Goal: Task Accomplishment & Management: Manage account settings

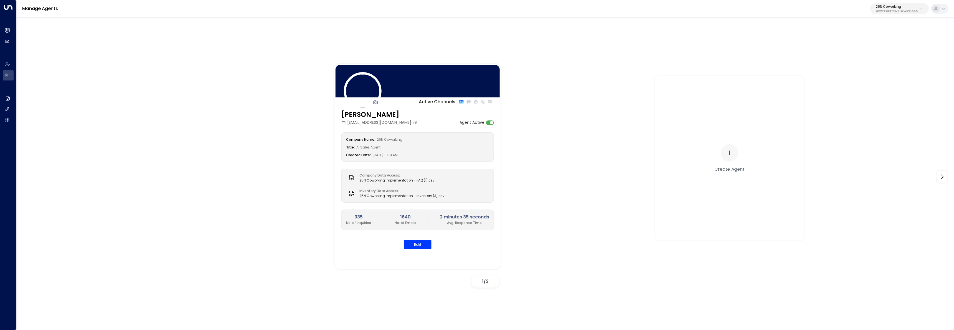
click at [876, 5] on p "25N Coworking" at bounding box center [897, 6] width 42 height 3
type input "*******"
click at [856, 45] on span "ID: 5ac0484e-0702-4bbb-8380-6168aea91a66" at bounding box center [884, 47] width 80 height 5
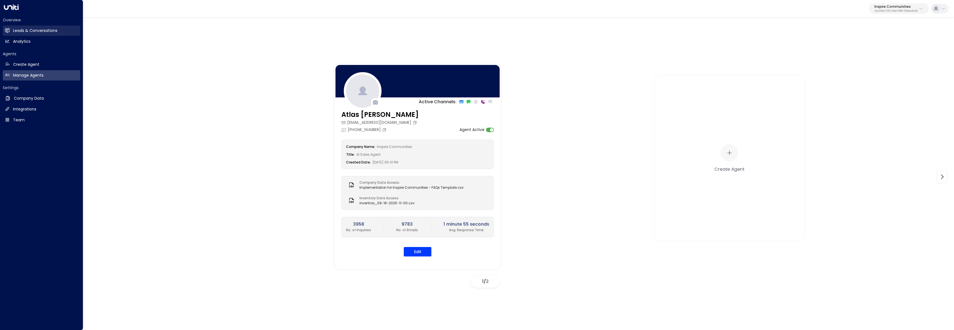
click at [10, 29] on link "Leads & Conversations Leads & Conversations" at bounding box center [41, 31] width 77 height 10
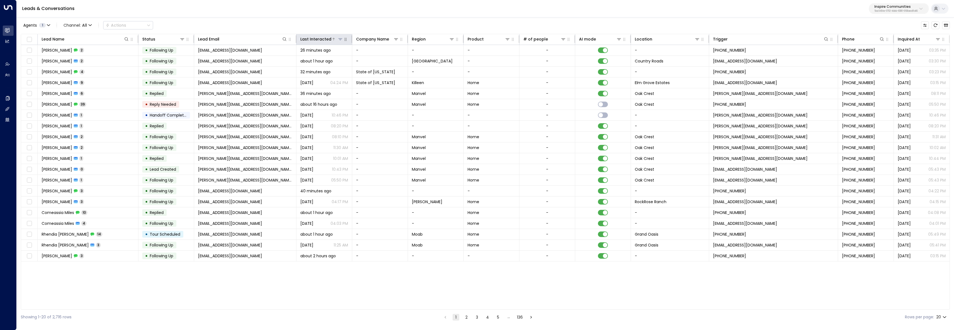
click at [329, 41] on div "Last Interacted" at bounding box center [315, 39] width 31 height 7
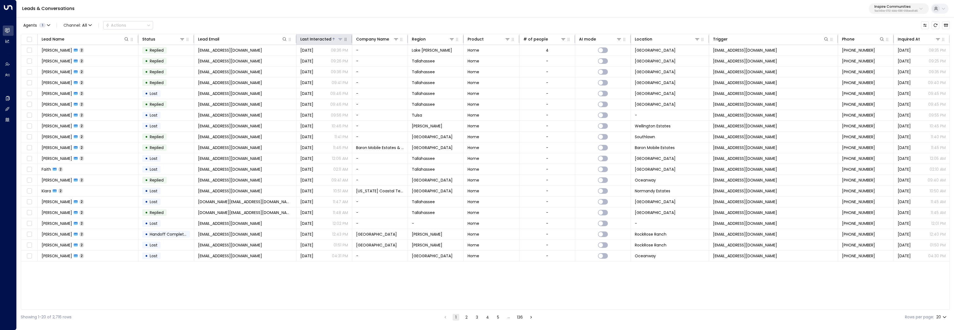
click at [329, 39] on div "Last Interacted" at bounding box center [315, 39] width 31 height 7
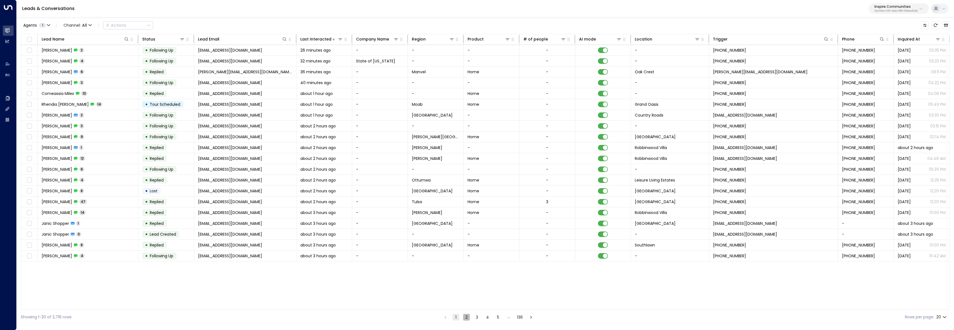
click at [467, 319] on button "2" at bounding box center [466, 317] width 7 height 7
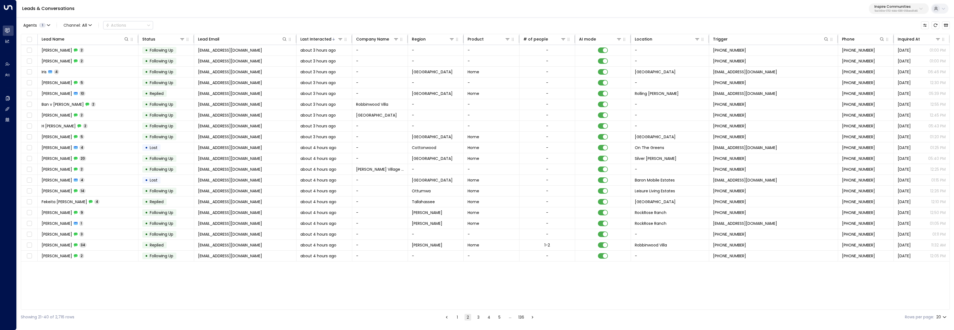
click at [478, 318] on button "3" at bounding box center [478, 317] width 7 height 7
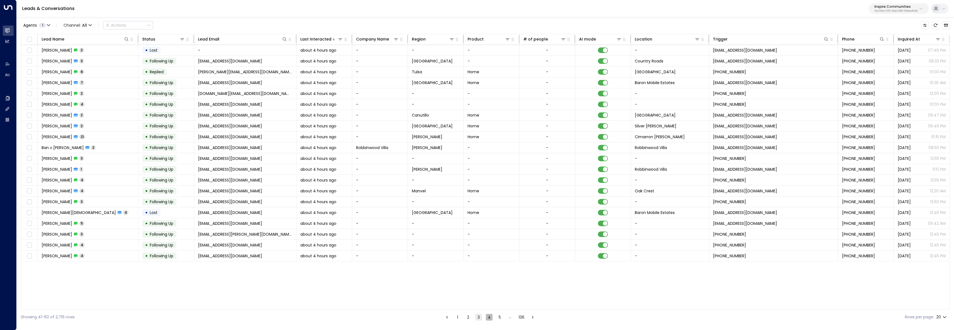
click at [490, 319] on button "4" at bounding box center [489, 317] width 7 height 7
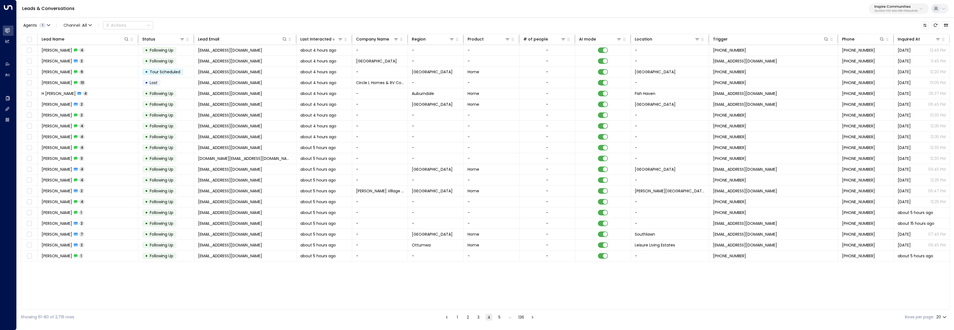
click at [455, 317] on button "1" at bounding box center [457, 317] width 7 height 7
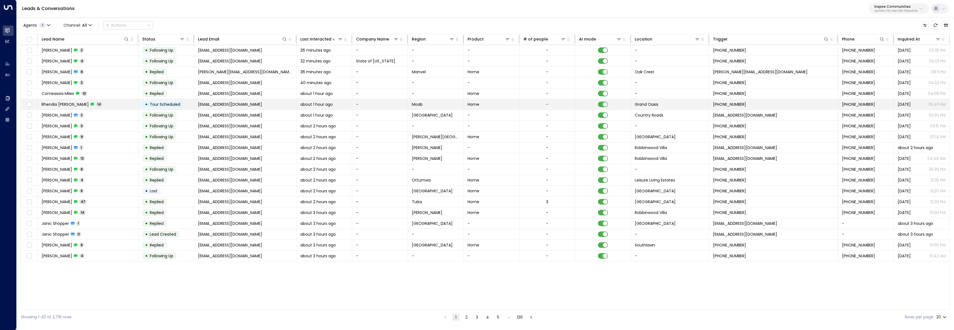
click at [212, 104] on span "rhenb1@outlook.com" at bounding box center [230, 105] width 64 height 6
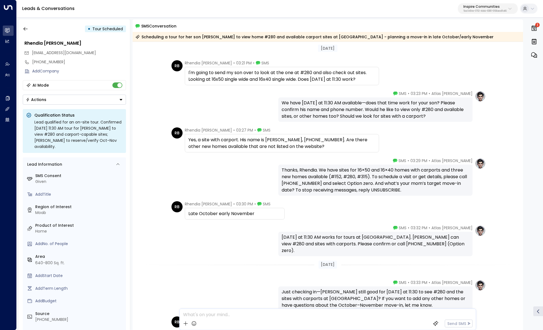
scroll to position [391, 0]
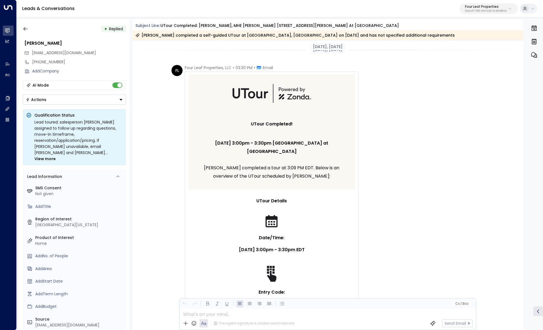
scroll to position [581, 0]
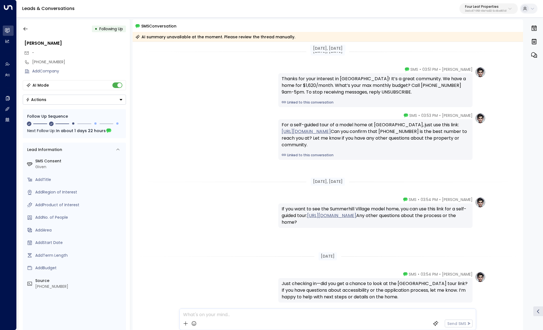
scroll to position [28, 0]
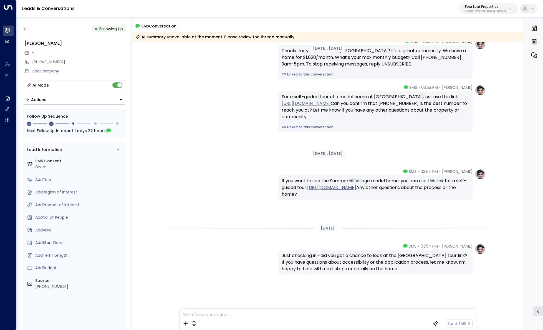
click at [244, 138] on div "[DATE], [DATE] [DATE], [DATE] [PERSON_NAME] • 03:51 PM • SMS Thanks for your in…" at bounding box center [328, 172] width 391 height 316
click at [25, 29] on icon "button" at bounding box center [26, 29] width 6 height 6
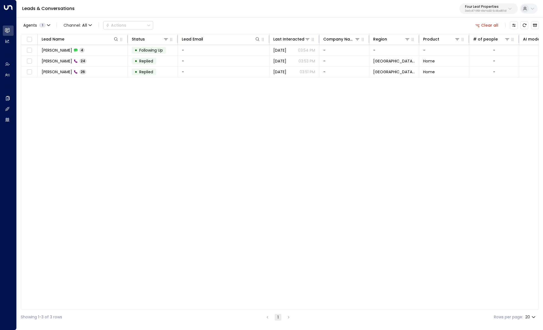
drag, startPoint x: 490, startPoint y: 4, endPoint x: 490, endPoint y: 10, distance: 5.6
click at [490, 5] on p "Four Leaf Properties" at bounding box center [486, 6] width 42 height 3
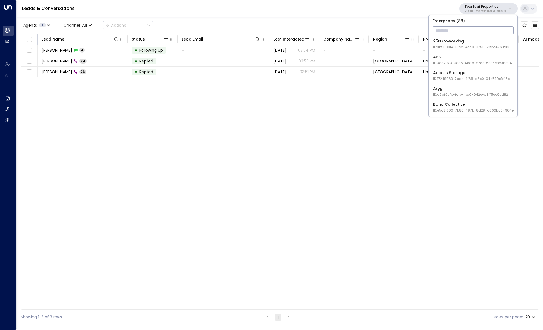
click at [485, 31] on input "text" at bounding box center [472, 30] width 81 height 10
type input "*******"
click at [497, 42] on div "Inspire Communities ID: 5ac0484e-0702-4bbb-8380-6168aea91a66" at bounding box center [473, 43] width 80 height 11
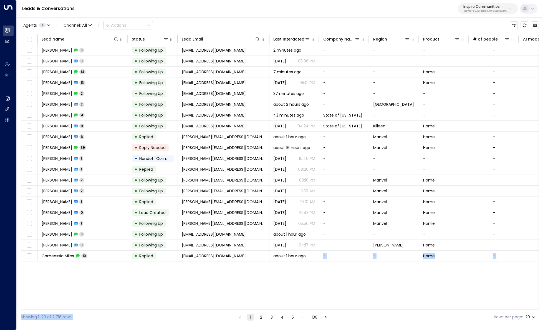
drag, startPoint x: 225, startPoint y: 310, endPoint x: 318, endPoint y: 301, distance: 93.3
click at [318, 301] on div "Agents 1 Channel: All Actions Lead Name Status Lead Email Last Interacted Compa…" at bounding box center [280, 171] width 518 height 308
click at [171, 286] on div "Lead Name Status Lead Email Last Interacted Company Name Region Product # of pe…" at bounding box center [280, 172] width 518 height 276
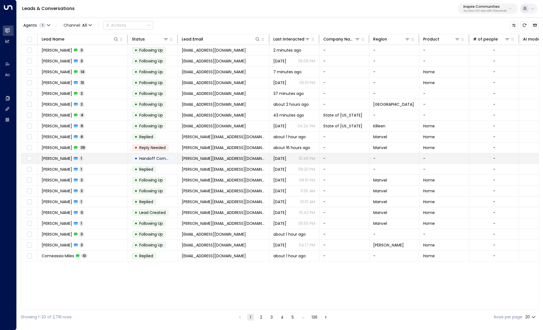
click at [106, 161] on td "Raquel Reyes 1" at bounding box center [83, 158] width 90 height 11
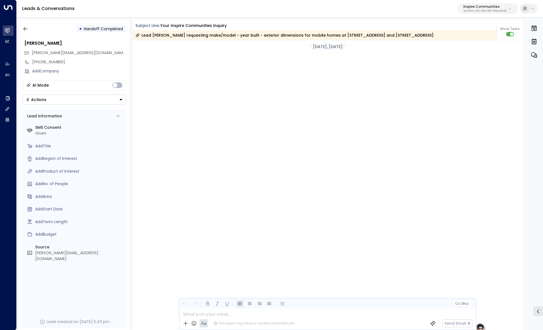
scroll to position [1260, 0]
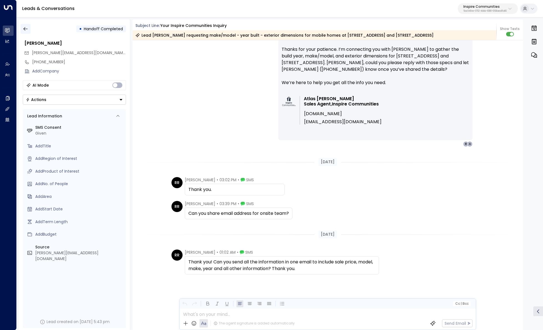
click at [27, 30] on icon "button" at bounding box center [26, 29] width 6 height 6
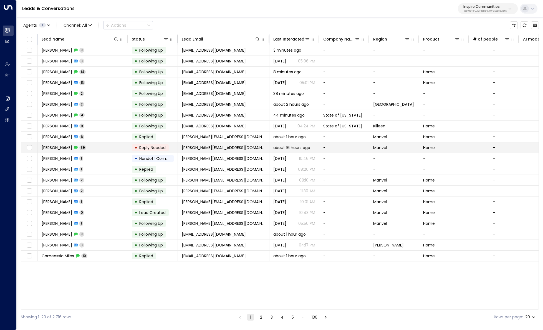
click at [95, 146] on td "Raquel Reyes 39" at bounding box center [83, 147] width 90 height 11
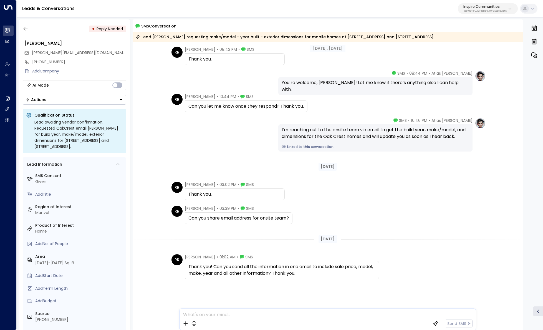
scroll to position [1244, 0]
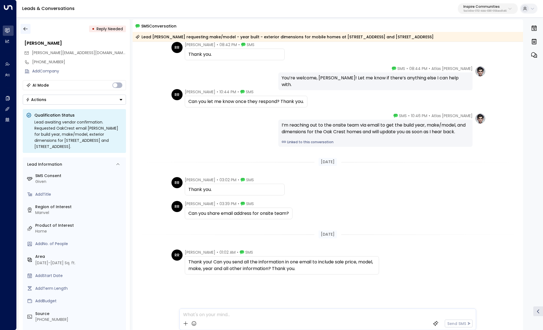
click at [26, 28] on icon "button" at bounding box center [26, 29] width 6 height 6
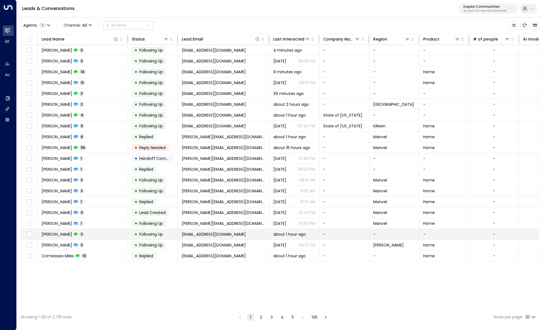
click at [120, 235] on td "Lori Svrcek 3" at bounding box center [83, 234] width 90 height 11
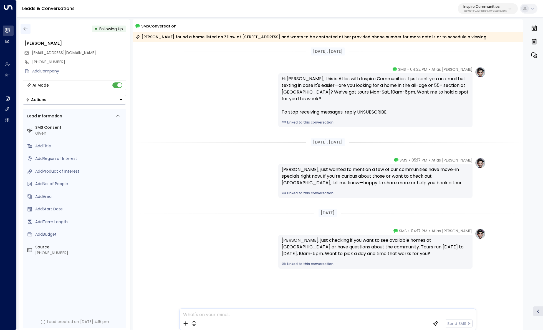
click at [27, 28] on icon "button" at bounding box center [26, 29] width 6 height 6
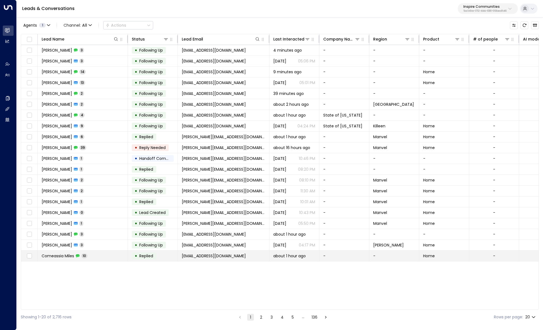
click at [166, 254] on td "• Replied" at bounding box center [153, 255] width 50 height 11
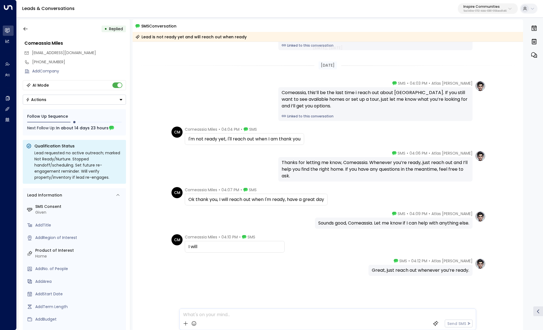
scroll to position [226, 0]
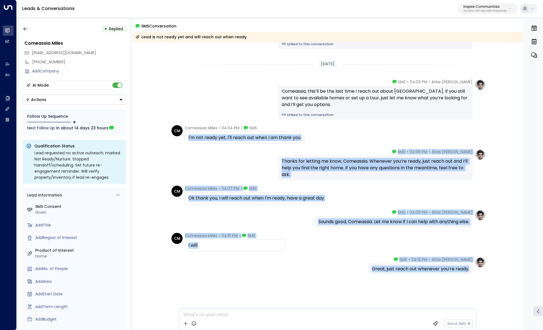
drag, startPoint x: 183, startPoint y: 138, endPoint x: 291, endPoint y: 148, distance: 108.1
click at [291, 148] on div "Sep 13, 3 days ago Atlas Parker • 04:03 PM • SMS Hi Comeassia, just checking if…" at bounding box center [328, 73] width 391 height 514
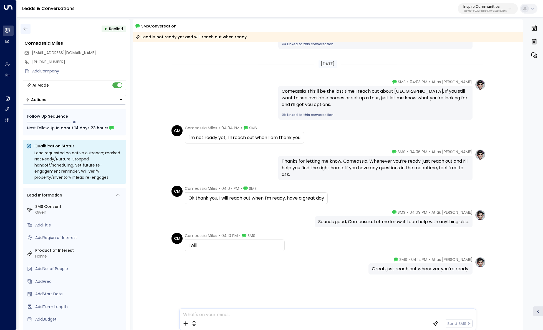
click at [25, 30] on icon "button" at bounding box center [26, 29] width 6 height 6
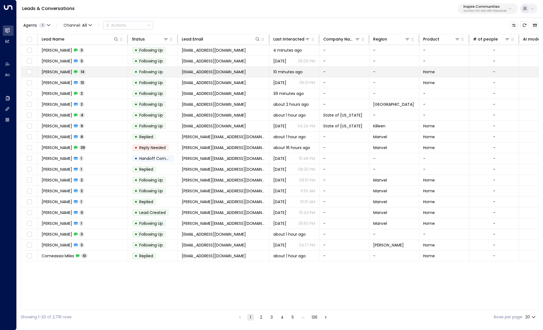
click at [98, 71] on td "Nicolas Provenzano 14" at bounding box center [83, 72] width 90 height 11
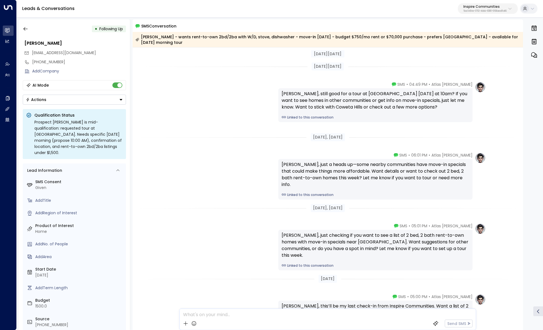
scroll to position [448, 0]
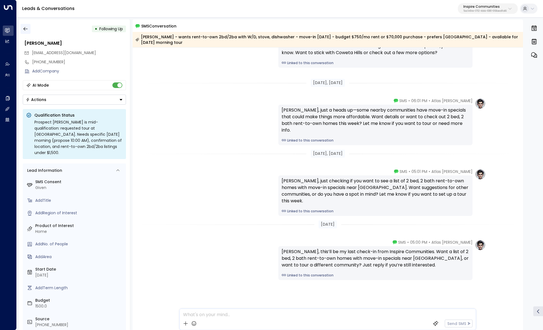
click at [23, 27] on icon "button" at bounding box center [26, 29] width 6 height 6
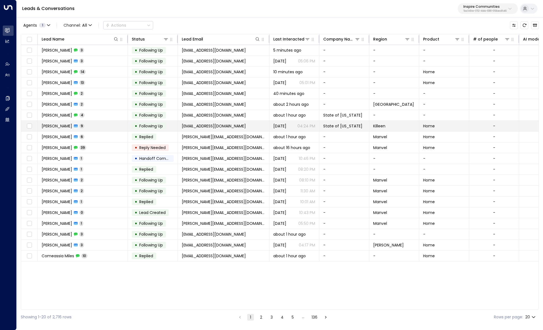
click at [93, 127] on td "William Jeno 9" at bounding box center [83, 126] width 90 height 11
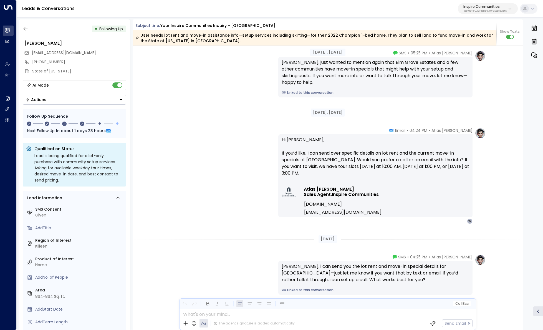
scroll to position [1436, 0]
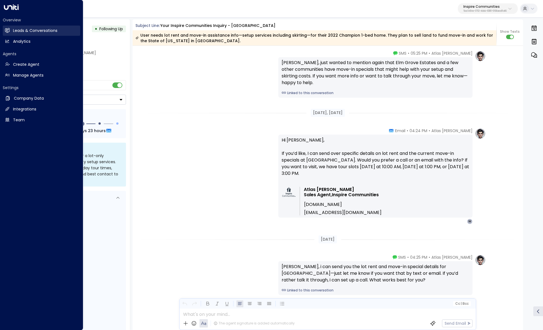
click at [15, 28] on h2 "Leads & Conversations" at bounding box center [35, 31] width 44 height 6
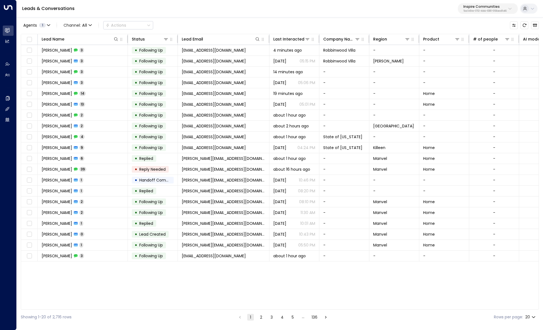
click at [531, 317] on body "Overview Leads & Conversations Leads & Conversations Analytics Analytics Agents…" at bounding box center [271, 162] width 543 height 324
click at [534, 316] on li "100" at bounding box center [530, 318] width 16 height 10
type input "***"
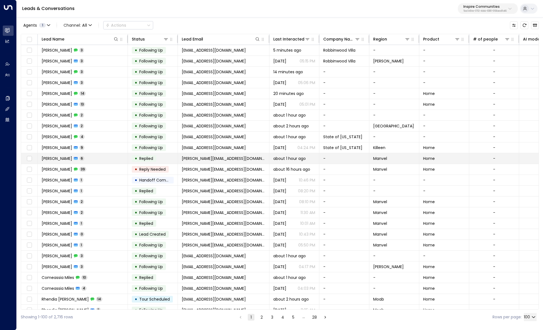
scroll to position [50, 0]
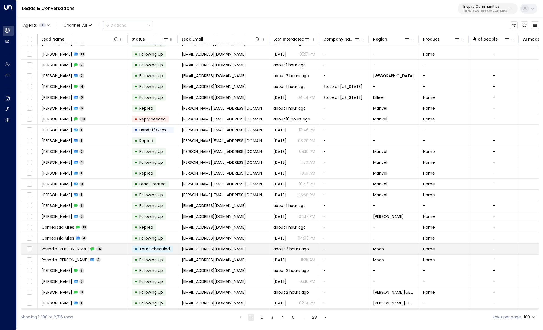
click at [106, 250] on td "Rhendia Brandenburg 14" at bounding box center [83, 249] width 90 height 11
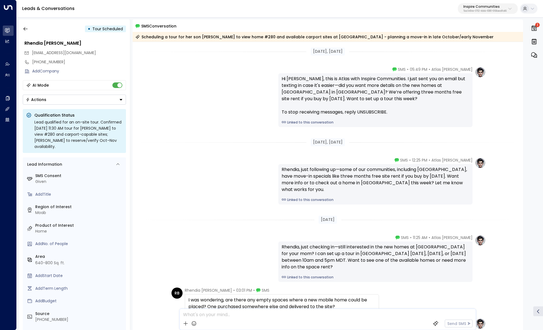
click at [244, 124] on div "Atlas Parker • 05:49 PM • SMS Hi Rhendia, this is Atlas with Inspire Communitie…" at bounding box center [327, 97] width 316 height 60
click at [443, 168] on div "Rhendia, just following up—some of our communities, including Grand Oasis, have…" at bounding box center [376, 179] width 188 height 27
drag, startPoint x: 443, startPoint y: 168, endPoint x: 424, endPoint y: 170, distance: 19.0
click at [424, 170] on div "Rhendia, just following up—some of our communities, including Grand Oasis, have…" at bounding box center [376, 179] width 188 height 27
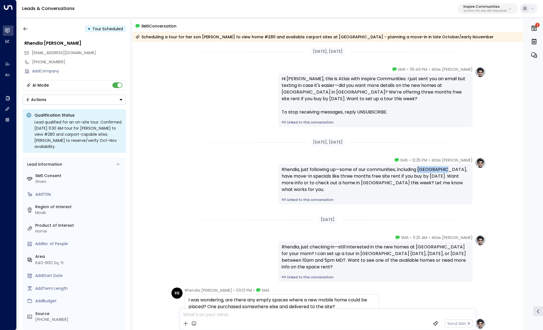
drag, startPoint x: 421, startPoint y: 169, endPoint x: 449, endPoint y: 169, distance: 27.7
click at [449, 169] on div "Rhendia, just following up—some of our communities, including Grand Oasis, have…" at bounding box center [376, 179] width 188 height 27
copy div "Grand Oasis"
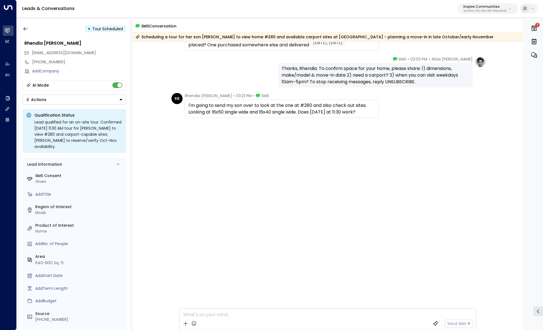
scroll to position [391, 0]
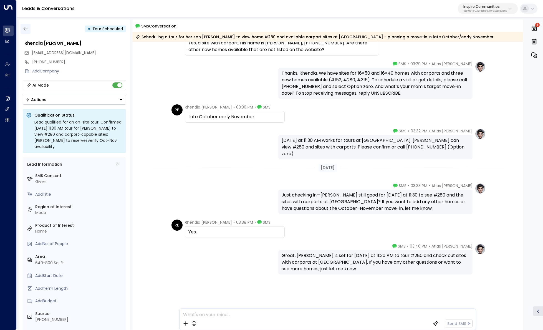
click at [22, 29] on button "button" at bounding box center [26, 29] width 10 height 10
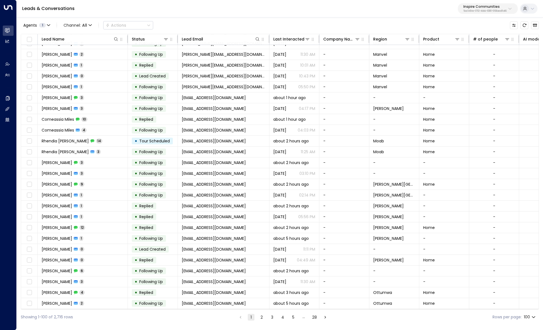
scroll to position [168, 0]
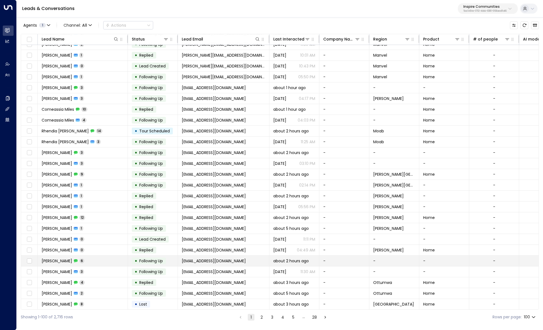
click at [117, 264] on td "Dawn Blackmer 6" at bounding box center [83, 260] width 90 height 11
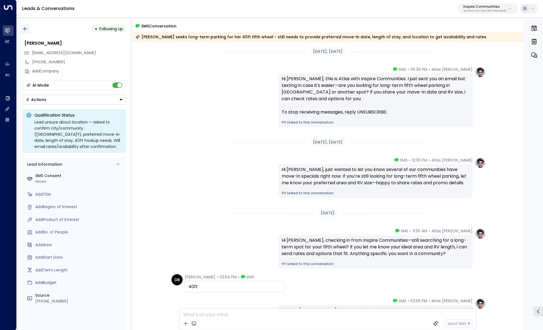
click at [30, 29] on button "button" at bounding box center [26, 29] width 10 height 10
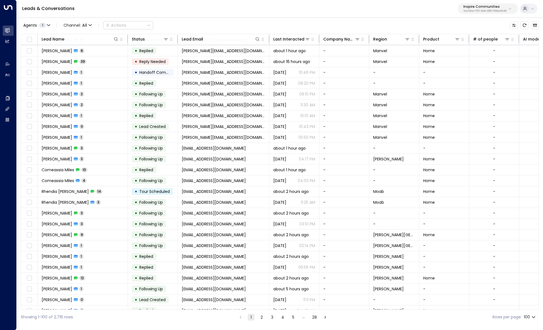
scroll to position [184, 0]
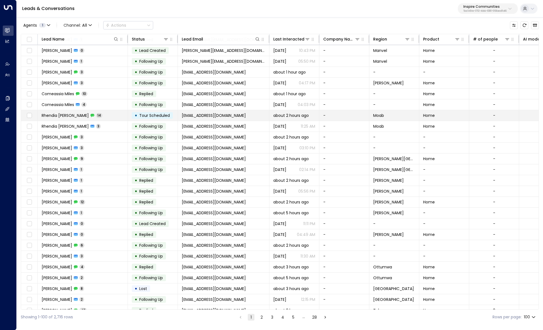
click at [107, 115] on td "Rhendia Brandenburg 14" at bounding box center [83, 115] width 90 height 11
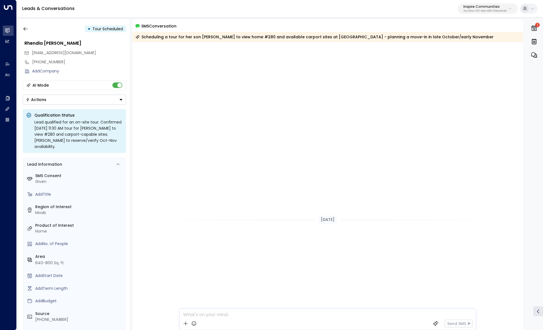
scroll to position [391, 0]
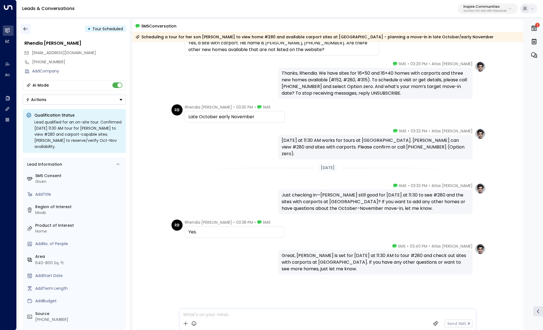
click at [27, 29] on icon "button" at bounding box center [26, 29] width 6 height 6
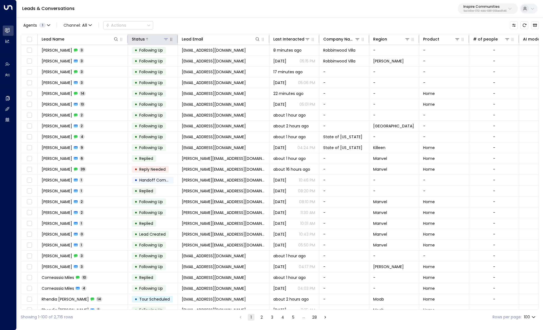
click at [166, 37] on icon at bounding box center [166, 39] width 4 height 4
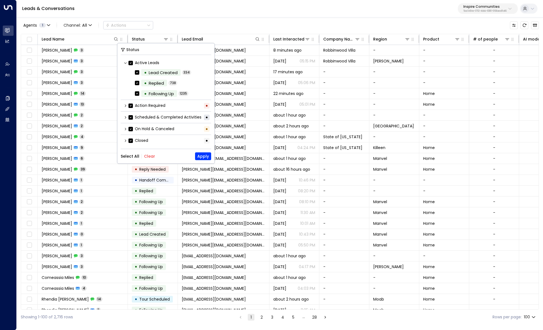
click at [152, 156] on button "Clear" at bounding box center [149, 156] width 11 height 4
click at [126, 116] on icon at bounding box center [125, 117] width 3 height 3
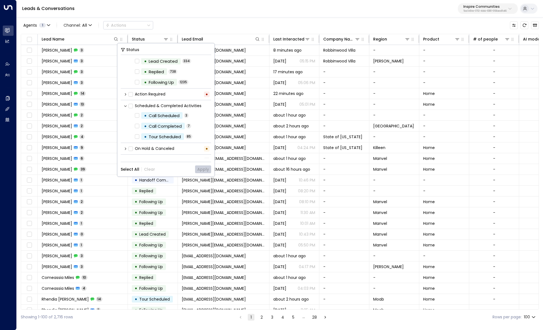
scroll to position [19, 0]
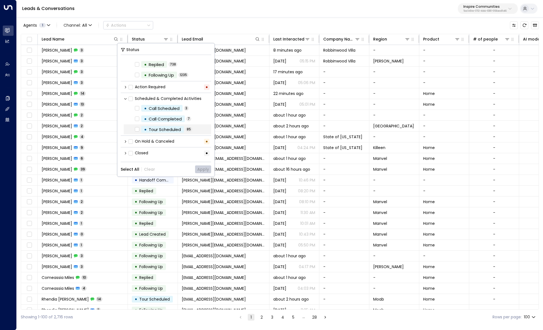
click at [182, 131] on span "Tour Scheduled" at bounding box center [165, 129] width 36 height 6
click at [204, 171] on button "Apply" at bounding box center [203, 169] width 16 height 8
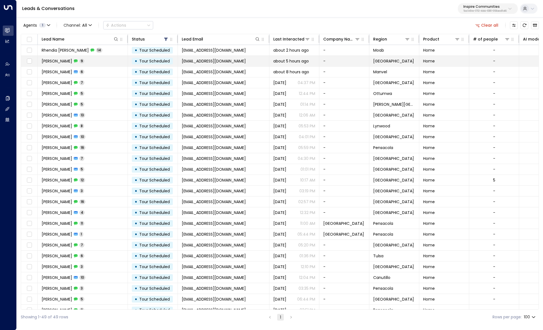
click at [108, 62] on td "Sandra Gizicki 9" at bounding box center [83, 61] width 90 height 11
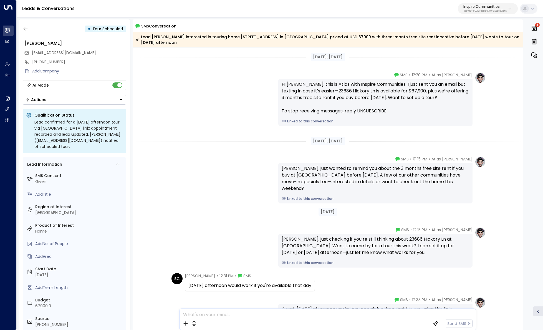
drag, startPoint x: 185, startPoint y: 276, endPoint x: 212, endPoint y: 277, distance: 26.6
click at [212, 277] on div "Sandra Gizicki • 12:31 PM • SMS" at bounding box center [218, 276] width 66 height 6
click at [314, 124] on div "Hi Sandra, this is Atlas with Inspire Communities. I just sent you an email but…" at bounding box center [375, 102] width 194 height 47
click at [314, 122] on link "Linked to this conversation" at bounding box center [376, 121] width 188 height 5
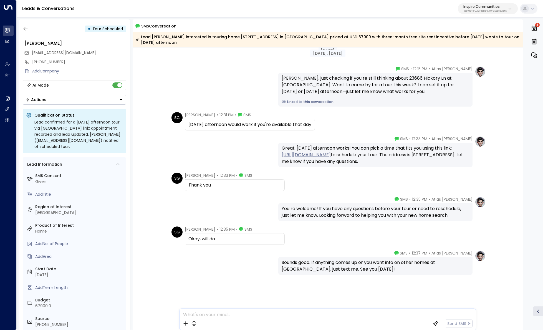
scroll to position [161, 0]
click at [25, 28] on icon "button" at bounding box center [26, 29] width 6 height 6
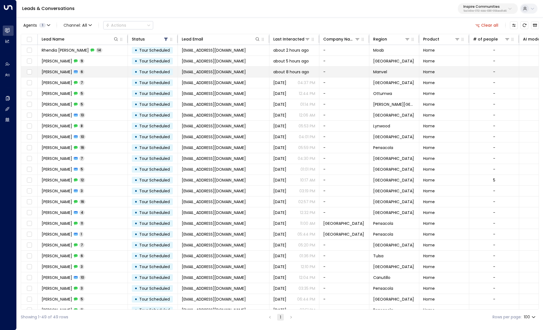
click at [103, 70] on td "Bryan Ulibarri 6" at bounding box center [83, 72] width 90 height 11
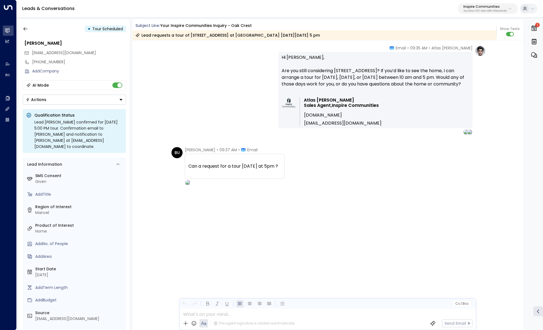
scroll to position [828, 0]
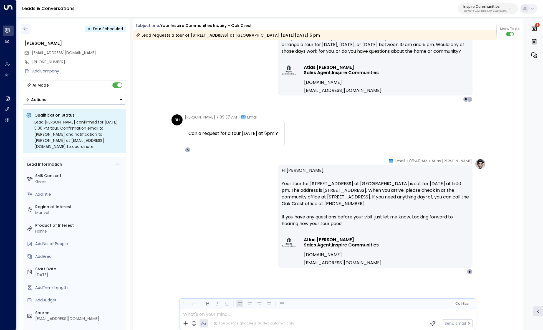
click at [28, 28] on button "button" at bounding box center [26, 29] width 10 height 10
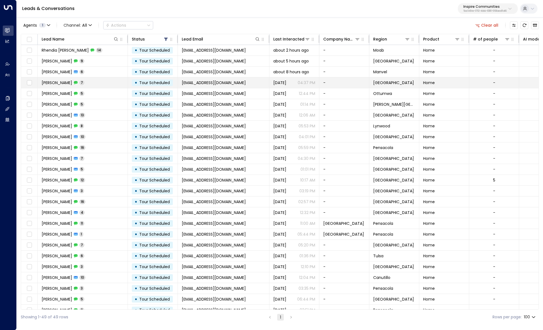
click at [103, 84] on td "Doreliz Montero 7" at bounding box center [83, 82] width 90 height 11
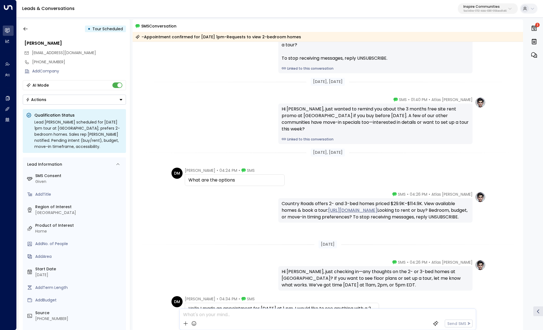
scroll to position [137, 0]
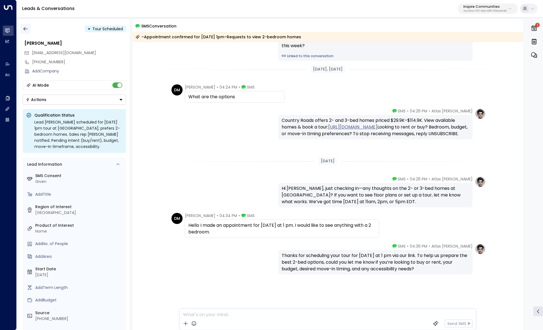
click at [28, 30] on button "button" at bounding box center [26, 29] width 10 height 10
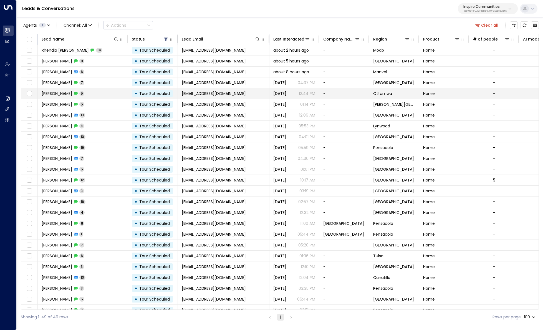
click at [98, 94] on td "Tiffany Hem 5" at bounding box center [83, 93] width 90 height 11
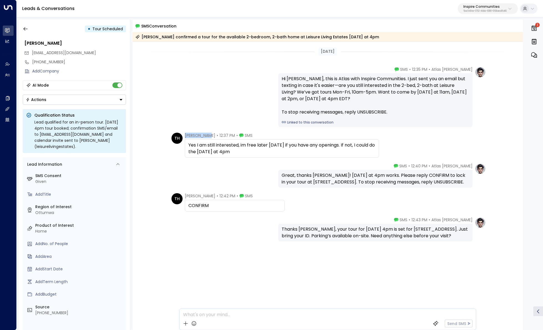
copy span "Tiffany Hem"
drag, startPoint x: 208, startPoint y: 135, endPoint x: 185, endPoint y: 134, distance: 22.8
click at [185, 134] on div "Tiffany Hem • 12:37 PM • SMS" at bounding box center [219, 136] width 68 height 6
click at [308, 123] on link "Linked to this conversation" at bounding box center [376, 122] width 188 height 5
click at [23, 26] on button "button" at bounding box center [26, 29] width 10 height 10
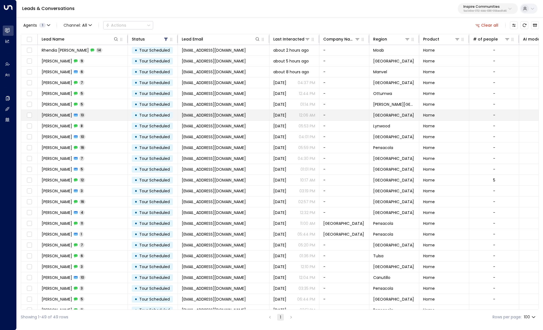
click at [98, 116] on td "Kevin Fernandez 13" at bounding box center [83, 115] width 90 height 11
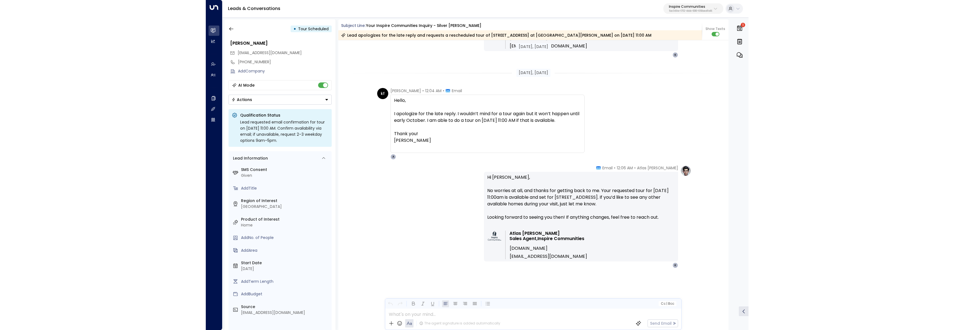
scroll to position [1493, 0]
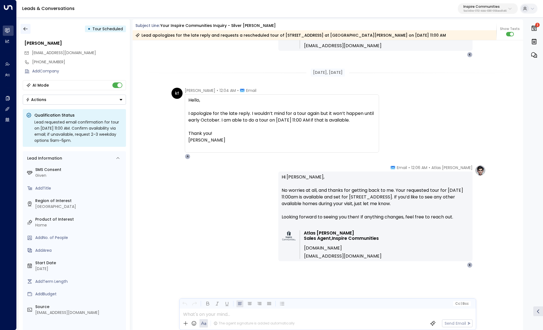
click at [25, 27] on icon "button" at bounding box center [25, 29] width 4 height 4
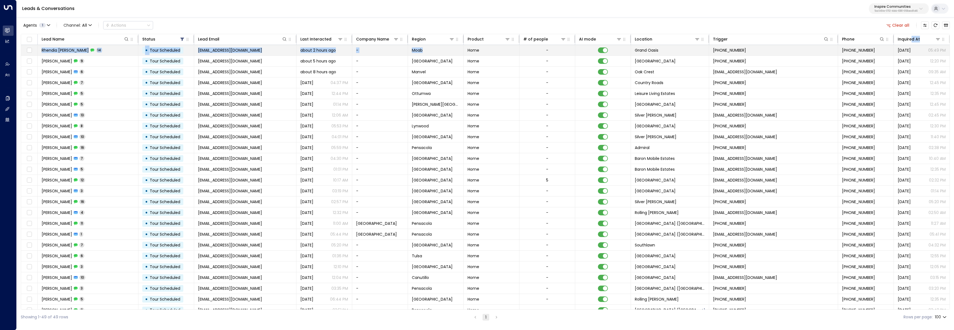
drag, startPoint x: 909, startPoint y: 40, endPoint x: 434, endPoint y: 45, distance: 475.7
click at [434, 45] on table "Lead Name Status Lead Email Last Interacted Company Name Region Product # of pe…" at bounding box center [485, 304] width 929 height 541
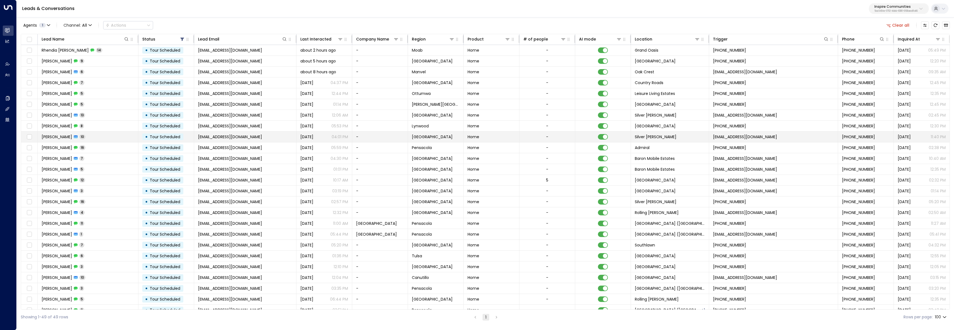
click at [98, 138] on td "Brayden Honeycutt 10" at bounding box center [88, 136] width 101 height 11
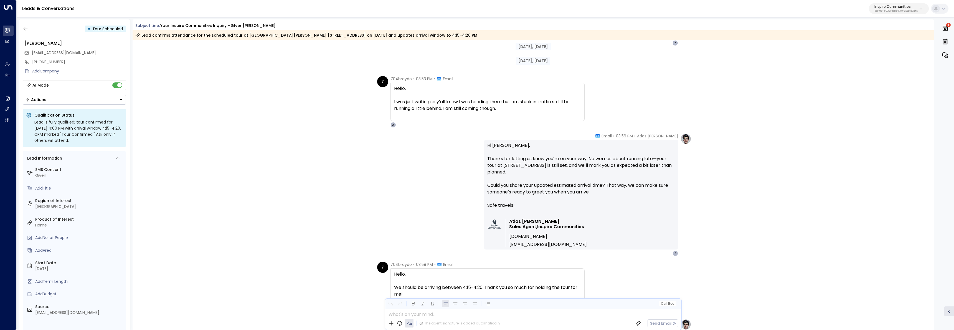
scroll to position [869, 0]
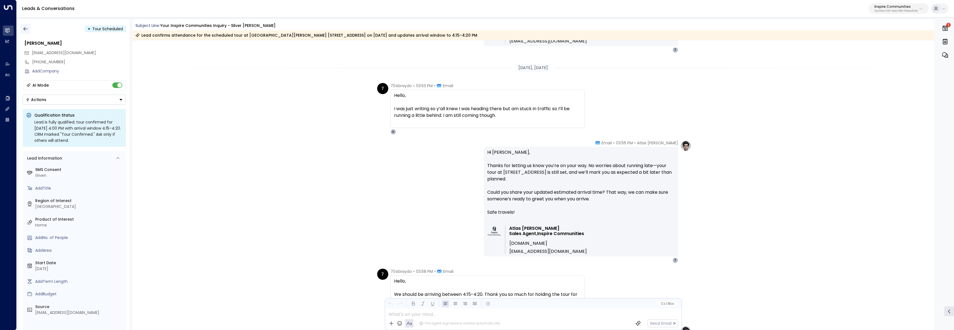
click at [28, 27] on button "button" at bounding box center [26, 29] width 10 height 10
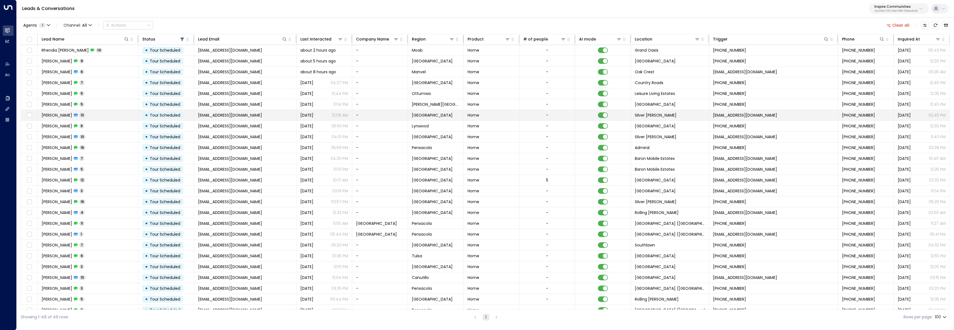
click at [98, 114] on td "Kevin Fernandez 13" at bounding box center [88, 115] width 101 height 11
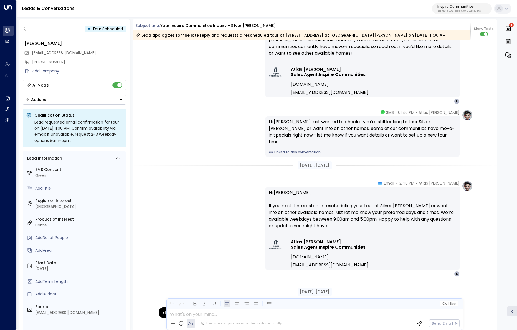
scroll to position [1277, 0]
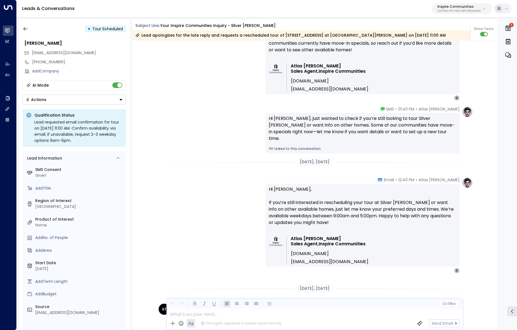
click at [405, 204] on p "Hi Kevin, If you’re still interested in rescheduling your tour at Silver Maples…" at bounding box center [363, 209] width 188 height 47
drag, startPoint x: 405, startPoint y: 204, endPoint x: 381, endPoint y: 199, distance: 25.1
click at [381, 199] on p "Hi Kevin, If you’re still interested in rescheduling your tour at Silver Maples…" at bounding box center [363, 209] width 188 height 47
copy p "Silver Maples"
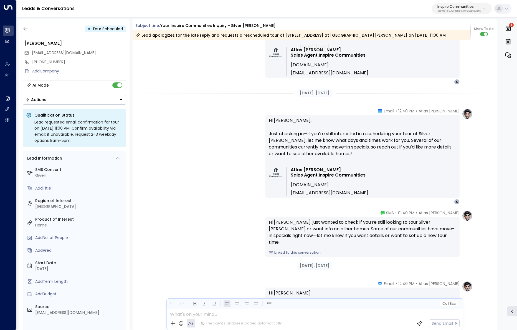
scroll to position [1125, 0]
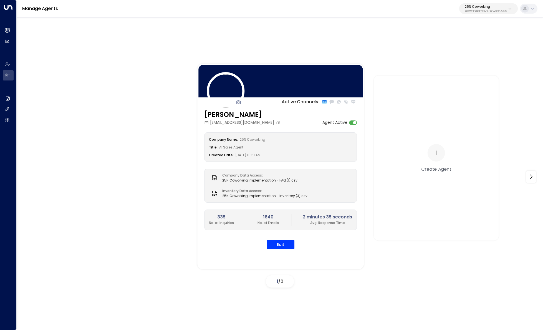
click at [500, 5] on p "25N Coworking" at bounding box center [486, 6] width 42 height 3
type input "******"
click at [445, 42] on div "Four Leaf Properties ID: 34e1cd17-0f68-49af-bd32-3c48ce8611d1" at bounding box center [470, 43] width 74 height 11
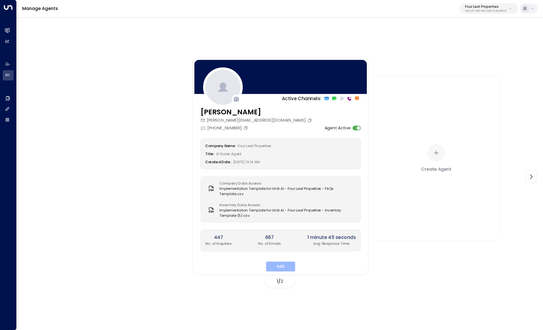
click at [281, 264] on button "Edit" at bounding box center [280, 266] width 29 height 10
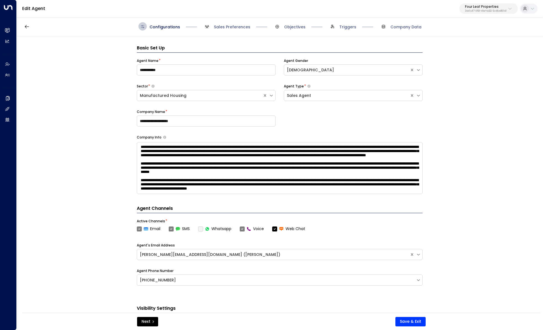
scroll to position [8, 0]
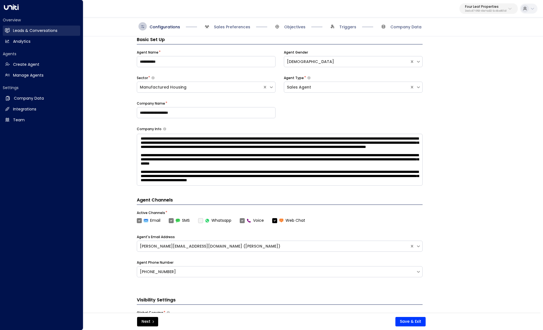
click at [11, 29] on link "Leads & Conversations Leads & Conversations" at bounding box center [41, 31] width 77 height 10
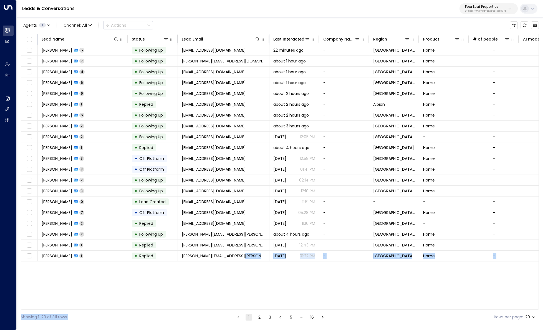
drag, startPoint x: 247, startPoint y: 310, endPoint x: 258, endPoint y: 308, distance: 11.3
click at [258, 308] on div "Agents 1 Channel: All Actions Lead Name Status Lead Email Last Interacted Compa…" at bounding box center [280, 171] width 518 height 308
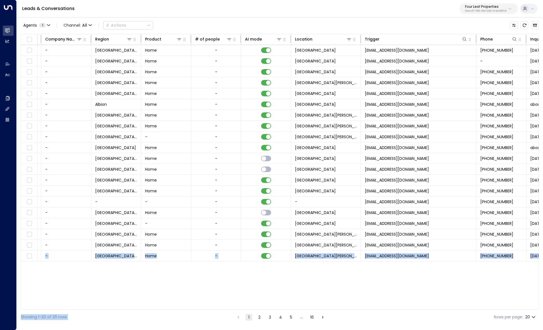
scroll to position [0, 301]
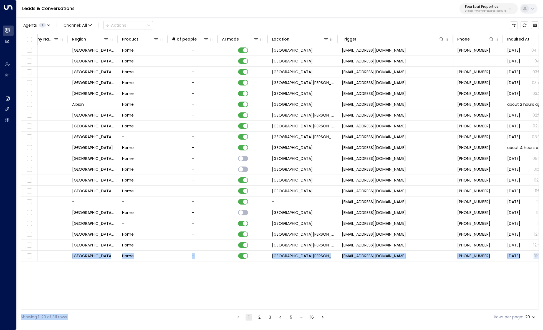
click at [417, 289] on div "Lead Name Status Lead Email Last Interacted Company Name Region Product # of pe…" at bounding box center [280, 172] width 518 height 276
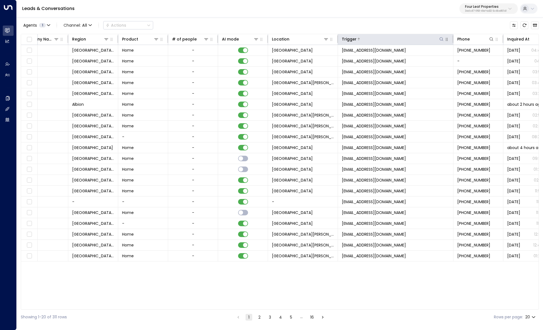
click at [439, 38] on icon at bounding box center [441, 39] width 4 height 4
type input "*****"
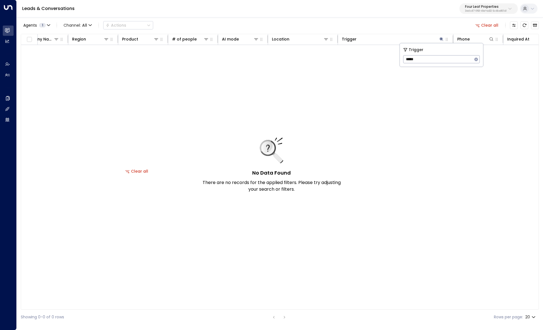
click at [476, 60] on icon "button" at bounding box center [476, 59] width 4 height 4
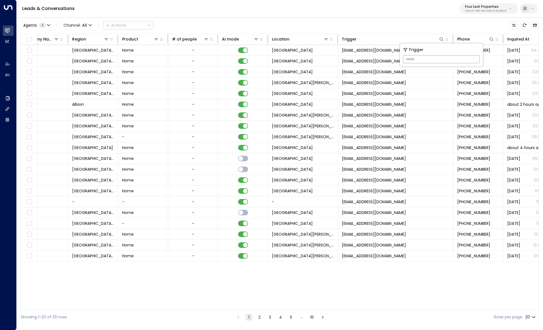
click at [404, 283] on div "Lead Name Status Lead Email Last Interacted Company Name Region Product # of pe…" at bounding box center [280, 172] width 518 height 276
click at [259, 318] on button "2" at bounding box center [259, 317] width 7 height 7
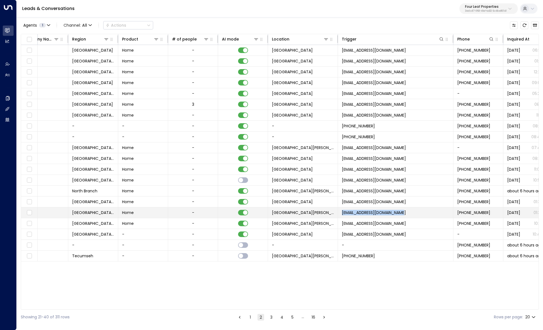
copy span "fourleafprop@utourhomes.com"
drag, startPoint x: 412, startPoint y: 214, endPoint x: 342, endPoint y: 214, distance: 70.2
click at [342, 214] on td "fourleafprop@utourhomes.com" at bounding box center [395, 212] width 115 height 11
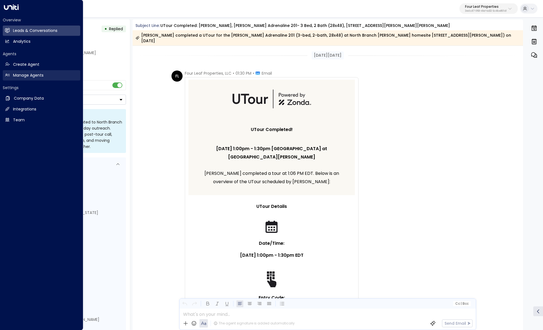
click at [6, 76] on icon at bounding box center [7, 75] width 5 height 5
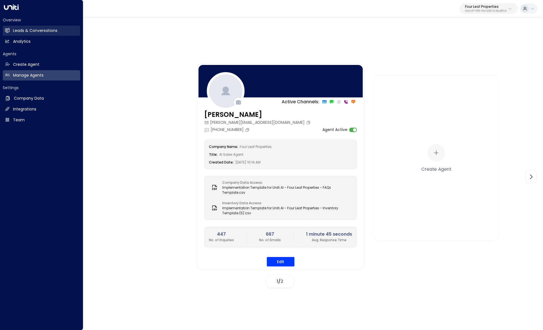
click at [39, 31] on h2 "Leads & Conversations" at bounding box center [35, 31] width 44 height 6
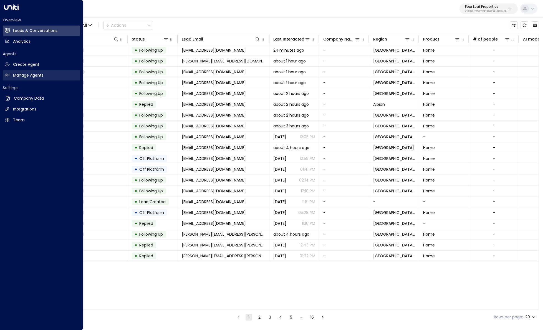
click at [12, 75] on link "Manage Agents Manage Agents" at bounding box center [41, 75] width 77 height 10
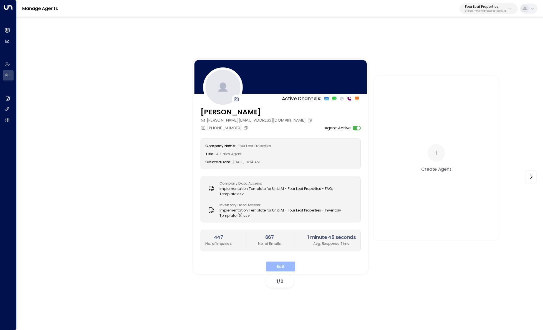
click at [280, 266] on button "Edit" at bounding box center [280, 266] width 29 height 10
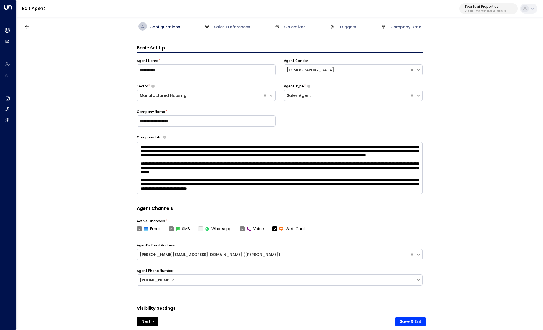
scroll to position [8, 0]
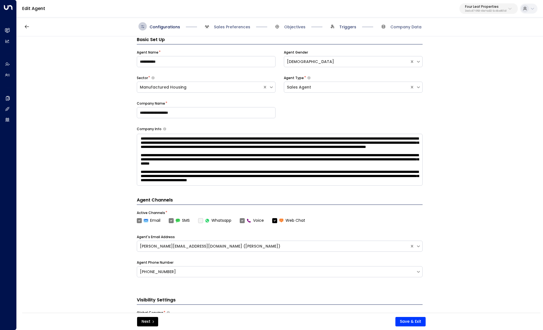
click at [342, 25] on span "Triggers" at bounding box center [347, 27] width 17 height 6
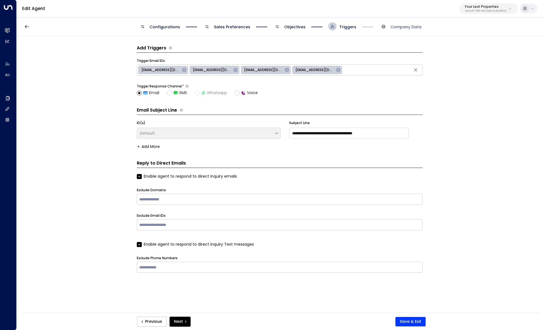
scroll to position [0, 0]
click at [384, 71] on input "text" at bounding box center [382, 70] width 78 height 8
paste input "**********"
type input "**********"
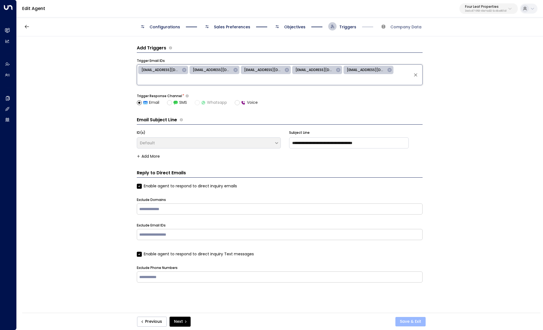
click at [397, 321] on button "Save & Exit" at bounding box center [410, 321] width 30 height 9
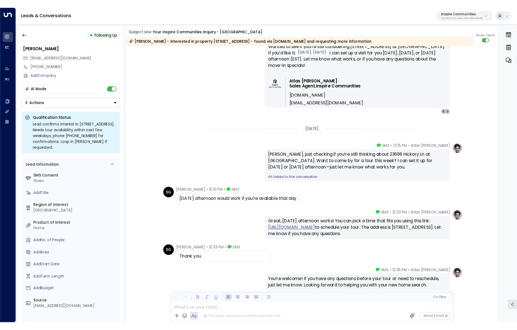
scroll to position [721, 0]
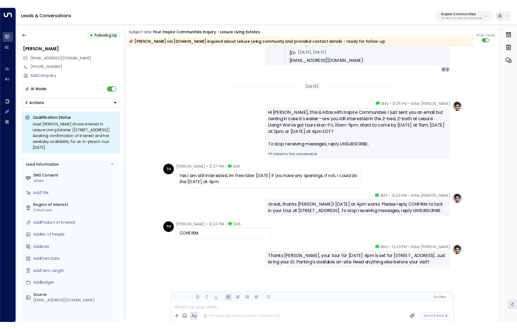
scroll to position [328, 0]
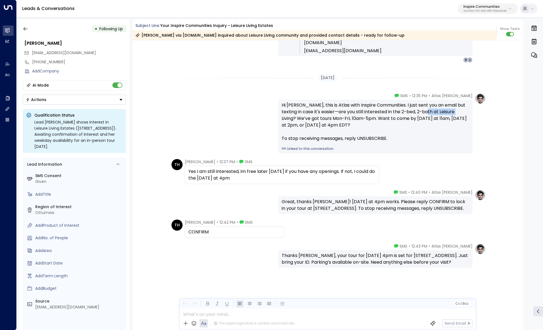
drag, startPoint x: 419, startPoint y: 113, endPoint x: 448, endPoint y: 112, distance: 29.1
click at [448, 112] on div "Hi [PERSON_NAME], this is Atlas with Inspire Communities. I just sent you an em…" at bounding box center [376, 122] width 188 height 40
copy div "Leisure Living"
click at [29, 29] on button "button" at bounding box center [26, 29] width 10 height 10
click at [28, 29] on button "button" at bounding box center [26, 29] width 10 height 10
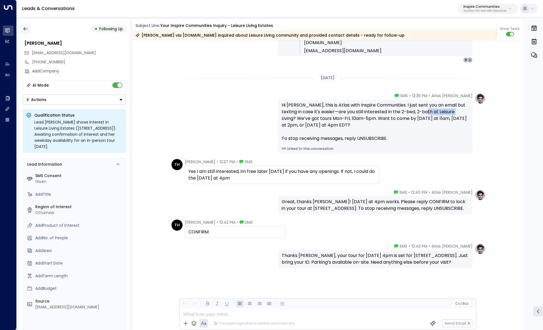
click at [23, 32] on button "button" at bounding box center [26, 29] width 10 height 10
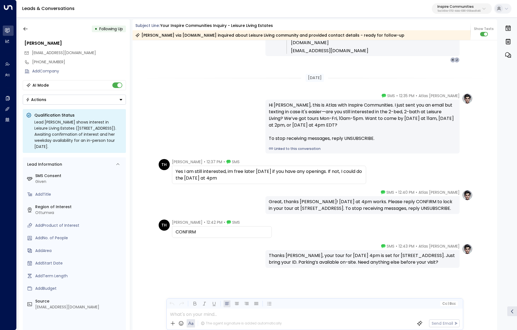
drag, startPoint x: 460, startPoint y: 1, endPoint x: 459, endPoint y: 4, distance: 3.2
click at [460, 2] on div "Leads & Conversations Inspire Communities 5ac0484e-0702-4bbb-8380-6168aea91a66" at bounding box center [267, 8] width 500 height 17
click at [459, 7] on p "Inspire Communities" at bounding box center [458, 6] width 43 height 3
type input "**********"
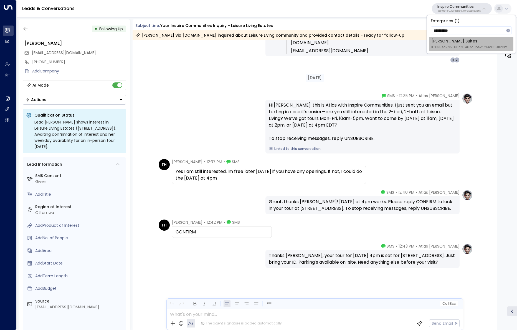
click at [446, 45] on span "ID: 638ec7b5-66cb-467c-be2f-f19c05816232" at bounding box center [469, 47] width 76 height 5
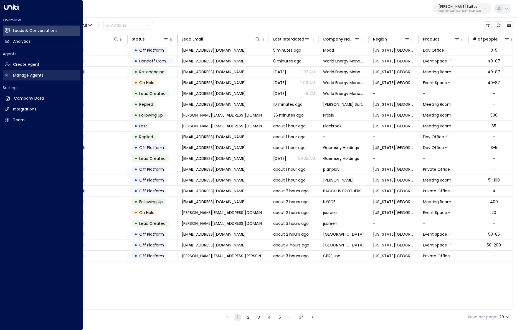
click at [11, 74] on link "Manage Agents Manage Agents" at bounding box center [41, 75] width 77 height 10
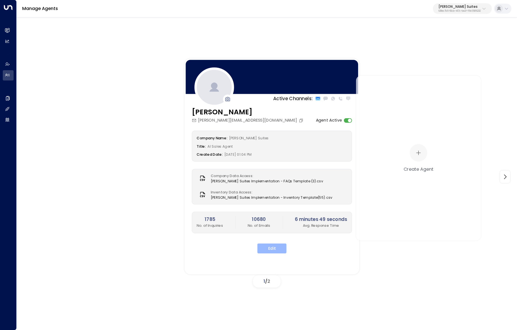
click at [276, 246] on button "Edit" at bounding box center [271, 248] width 29 height 10
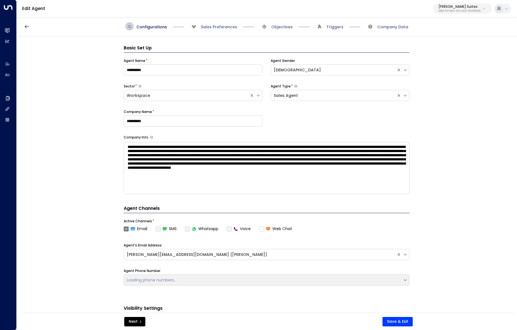
scroll to position [8, 0]
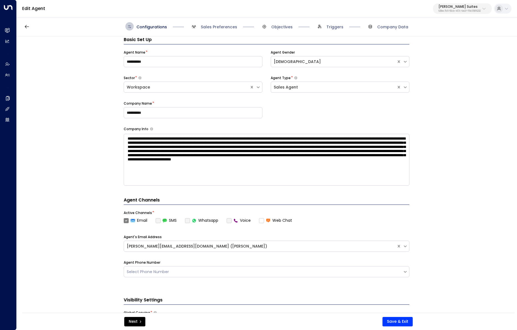
click at [222, 32] on div "Configurations Sales Preferences Objectives Triggers Company Data" at bounding box center [267, 27] width 500 height 20
click at [222, 30] on span "Sales Preferences" at bounding box center [213, 26] width 47 height 8
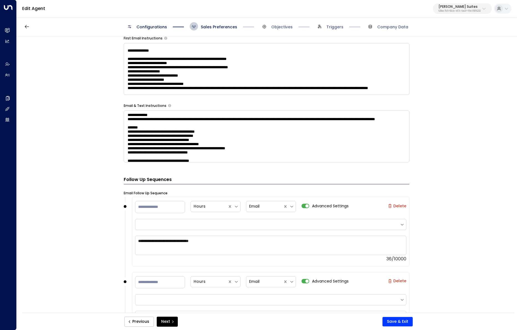
scroll to position [346, 0]
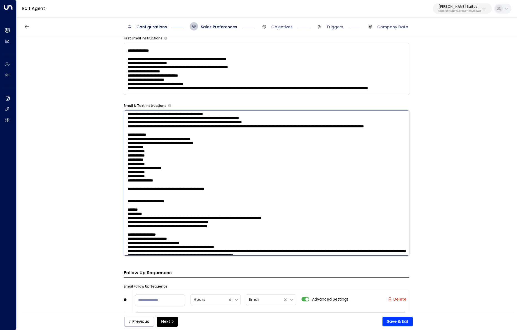
drag, startPoint x: 205, startPoint y: 131, endPoint x: 267, endPoint y: 132, distance: 61.6
click at [267, 132] on textarea at bounding box center [267, 182] width 286 height 145
click at [220, 173] on textarea at bounding box center [267, 182] width 286 height 145
drag, startPoint x: 222, startPoint y: 188, endPoint x: 132, endPoint y: 144, distance: 100.5
click at [132, 144] on textarea at bounding box center [267, 182] width 286 height 145
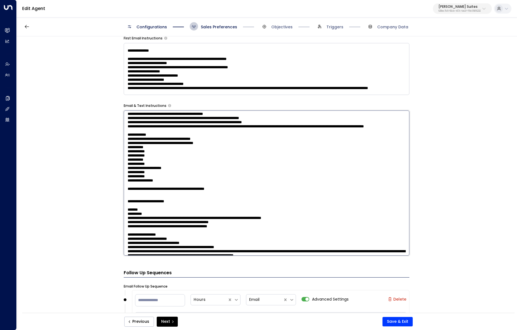
click at [234, 182] on textarea at bounding box center [267, 182] width 286 height 145
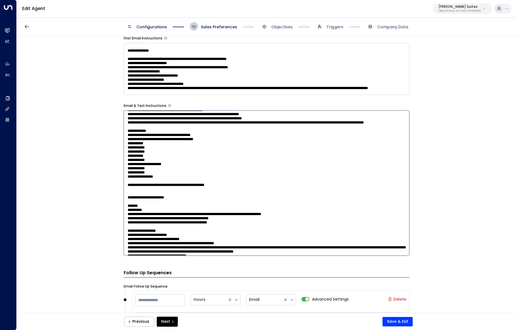
scroll to position [350, 0]
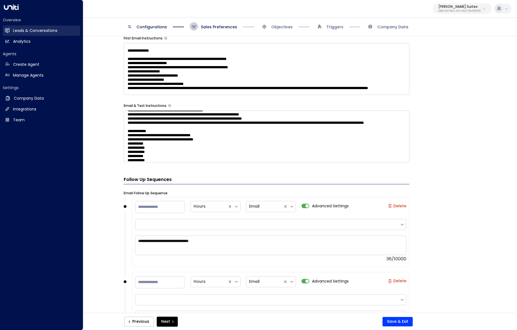
click at [8, 26] on link "Leads & Conversations Leads & Conversations" at bounding box center [41, 31] width 77 height 10
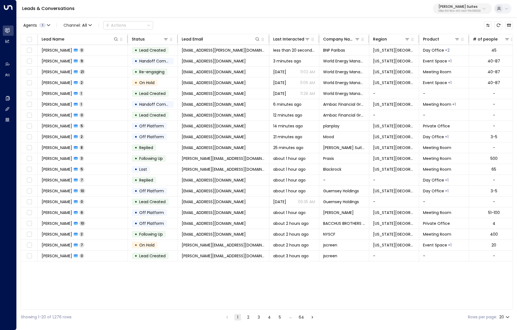
click at [449, 6] on p "[PERSON_NAME] Suites" at bounding box center [460, 6] width 42 height 3
type input "*******"
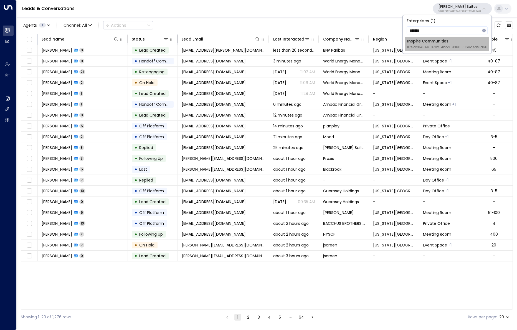
click at [450, 41] on div "Inspire Communities ID: 5ac0484e-0702-4bbb-8380-6168aea91a66" at bounding box center [447, 43] width 80 height 11
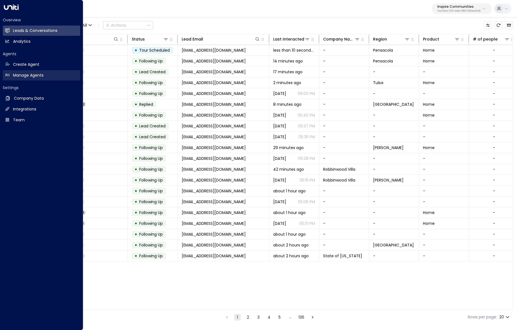
click at [14, 77] on h2 "Manage Agents" at bounding box center [28, 75] width 31 height 6
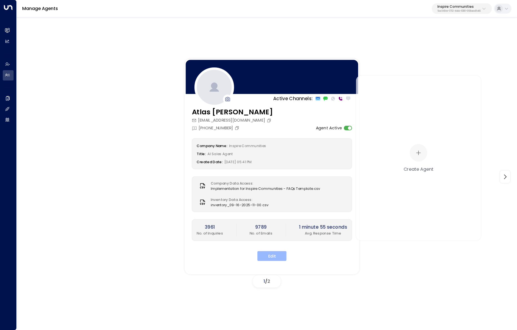
click at [273, 257] on button "Edit" at bounding box center [271, 256] width 29 height 10
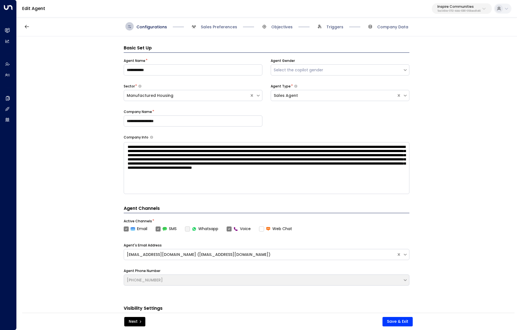
scroll to position [8, 0]
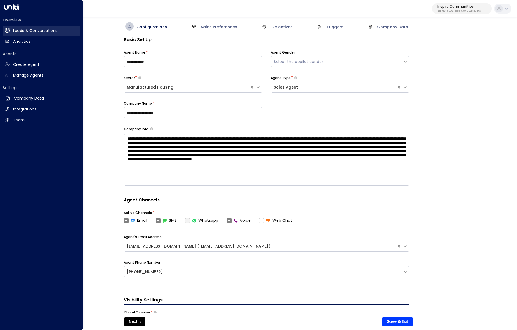
click at [10, 31] on link "Leads & Conversations Leads & Conversations" at bounding box center [41, 31] width 77 height 10
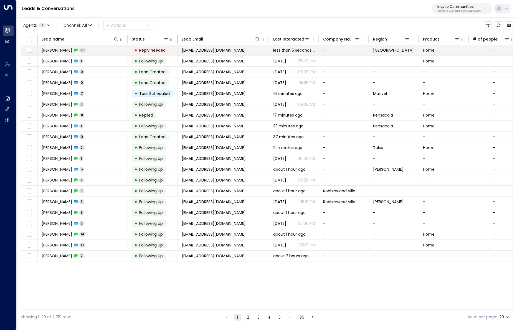
click at [86, 53] on td "Debbie Treece 23" at bounding box center [83, 50] width 90 height 11
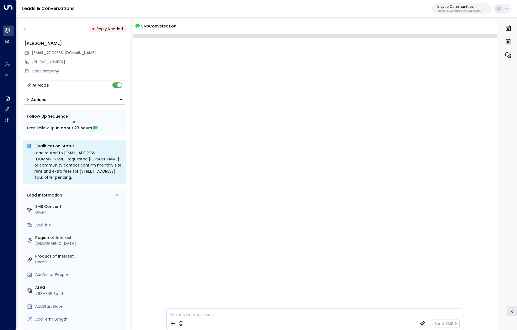
scroll to position [1826, 0]
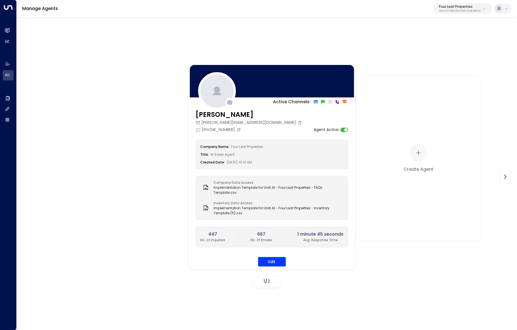
click at [472, 10] on p "34e1cd17-0f68-49af-bd32-3c48ce8611d1" at bounding box center [460, 11] width 42 height 2
type input "*******"
click at [447, 42] on div "Inspire Communities ID: 5ac0484e-0702-4bbb-8380-6168aea91a66" at bounding box center [447, 43] width 80 height 11
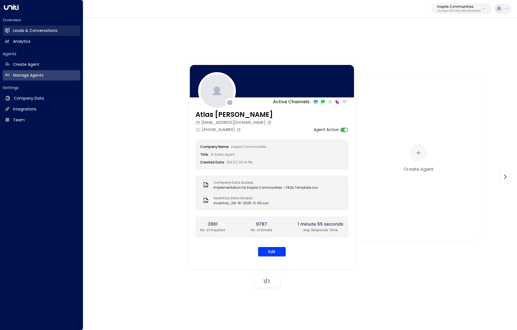
click at [15, 29] on h2 "Leads & Conversations" at bounding box center [35, 31] width 44 height 6
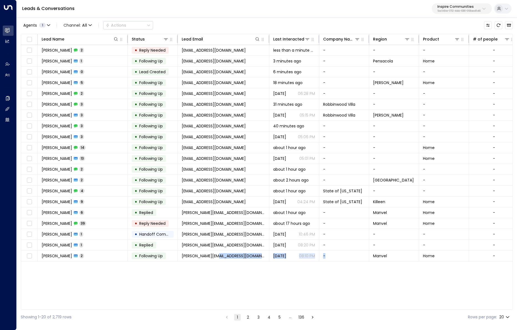
drag, startPoint x: 241, startPoint y: 309, endPoint x: 330, endPoint y: 309, distance: 89.0
click at [330, 309] on div "Lead Name Status Lead Email Last Interacted Company Name Region Product # of pe…" at bounding box center [267, 172] width 492 height 276
click at [168, 39] on icon at bounding box center [166, 39] width 4 height 4
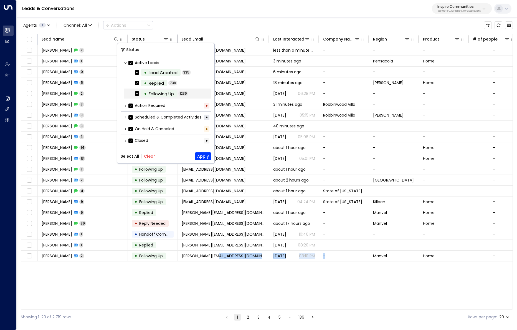
scroll to position [1, 0]
click at [149, 156] on button "Clear" at bounding box center [149, 156] width 11 height 4
click at [125, 116] on icon at bounding box center [125, 116] width 3 height 3
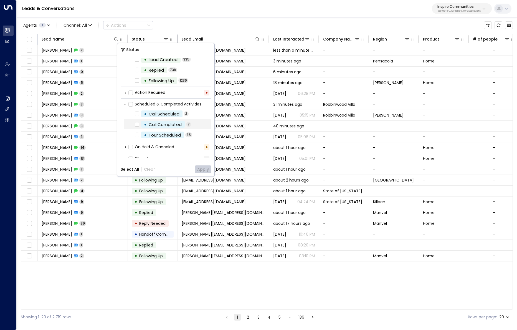
scroll to position [19, 0]
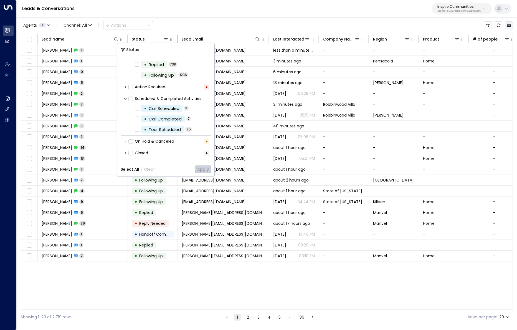
click at [508, 25] on icon "Archived Leads" at bounding box center [509, 25] width 4 height 3
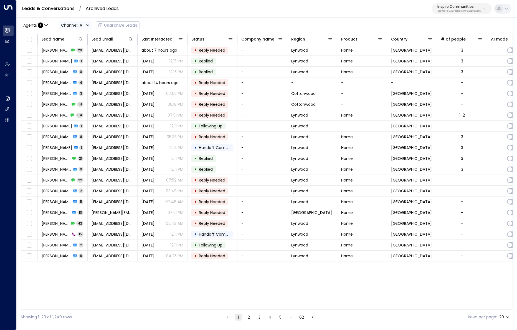
click at [85, 24] on span "Channel: All" at bounding box center [75, 25] width 33 height 8
click at [162, 25] on div at bounding box center [258, 165] width 517 height 330
click at [229, 39] on icon at bounding box center [230, 39] width 4 height 4
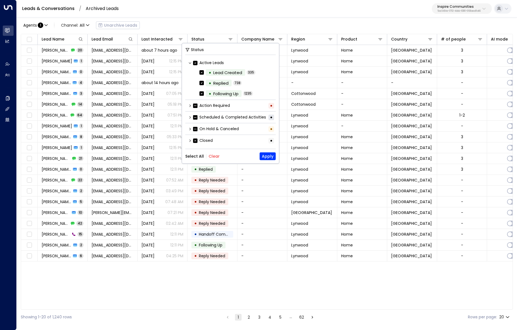
click at [189, 117] on icon at bounding box center [189, 117] width 3 height 3
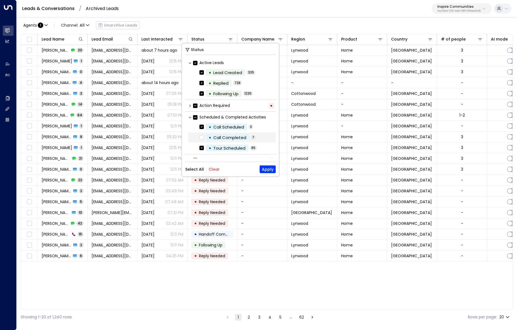
scroll to position [8, 0]
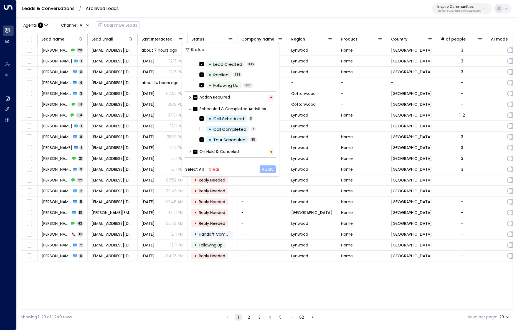
click at [272, 171] on button "Apply" at bounding box center [268, 169] width 16 height 8
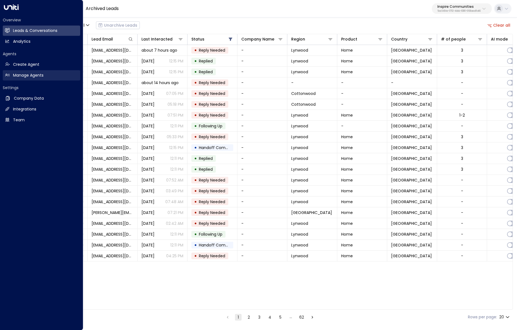
click at [6, 76] on icon at bounding box center [7, 75] width 5 height 5
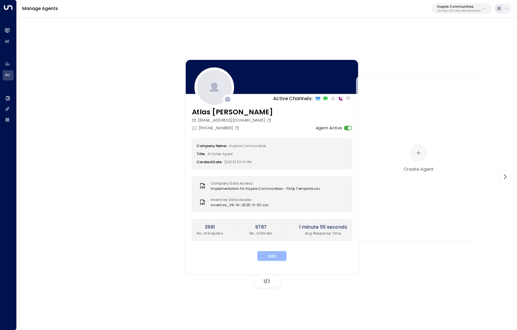
click at [283, 259] on button "Edit" at bounding box center [271, 256] width 29 height 10
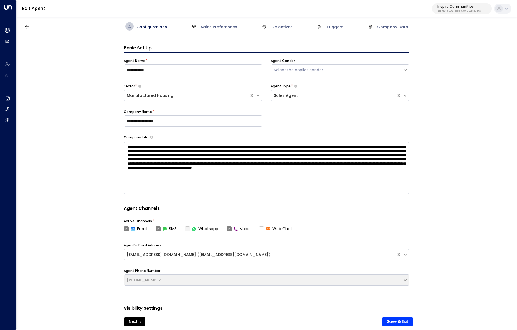
scroll to position [8, 0]
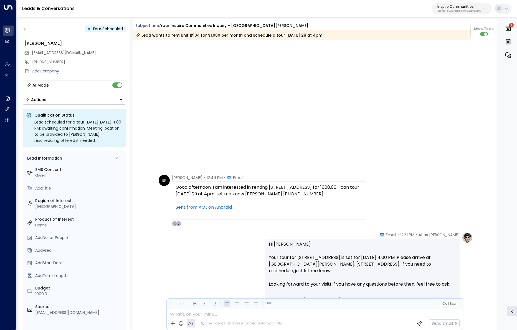
scroll to position [841, 0]
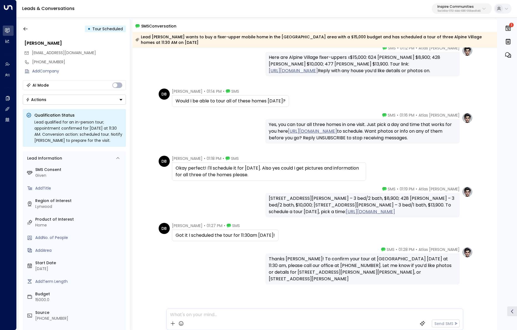
scroll to position [268, 0]
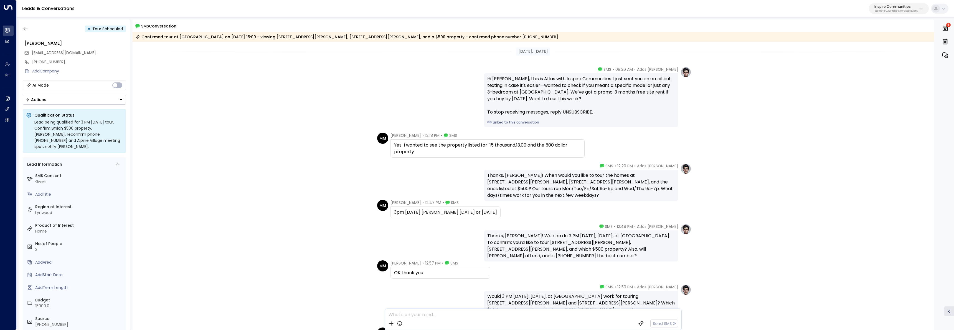
scroll to position [115, 0]
